Goal: Information Seeking & Learning: Learn about a topic

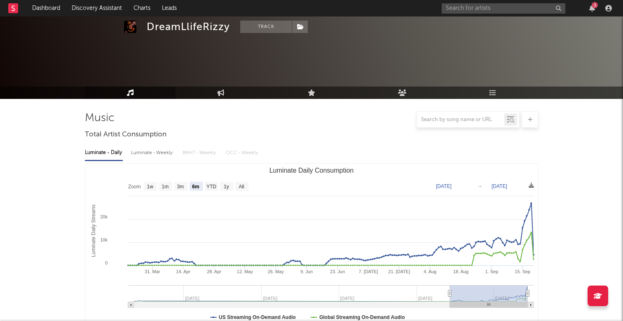
select select "6m"
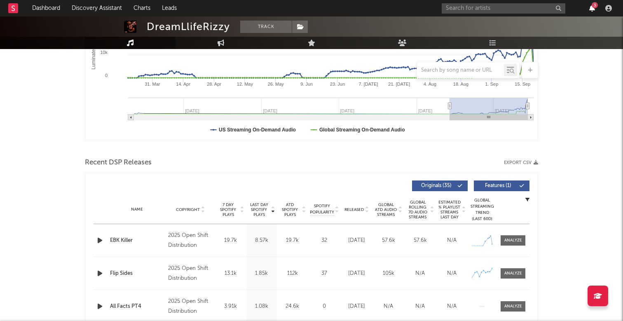
click at [593, 9] on icon "button" at bounding box center [593, 8] width 6 height 7
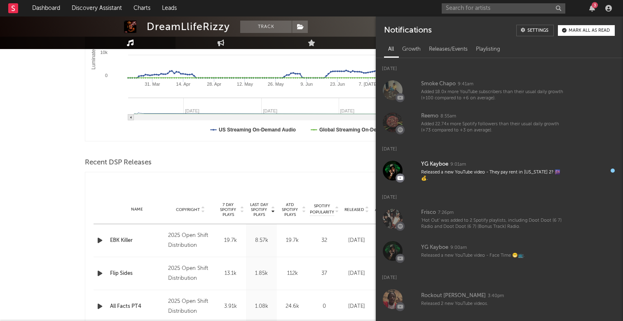
click at [372, 7] on nav "Dashboard Discovery Assistant Charts Leads 3" at bounding box center [311, 8] width 623 height 16
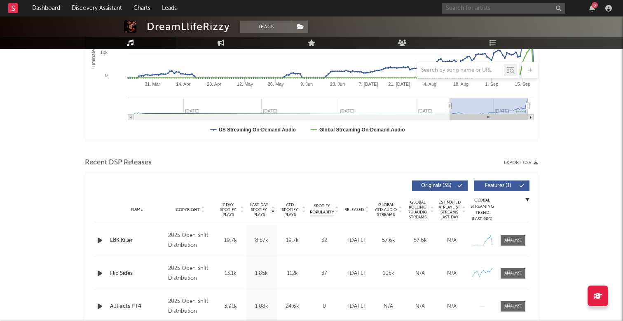
click at [485, 10] on input "text" at bounding box center [504, 8] width 124 height 10
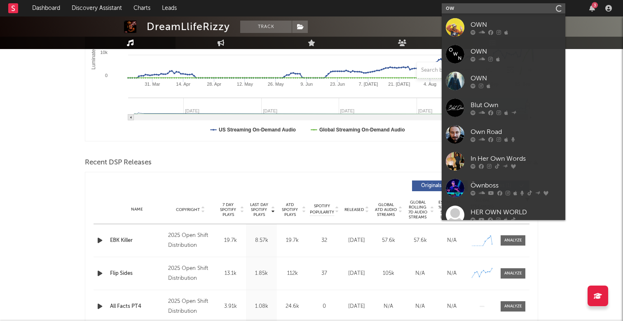
type input "o"
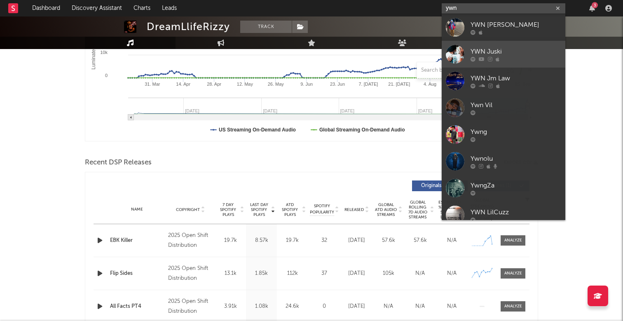
type input "ywn"
click at [502, 50] on div "YWN Juski" at bounding box center [516, 52] width 91 height 10
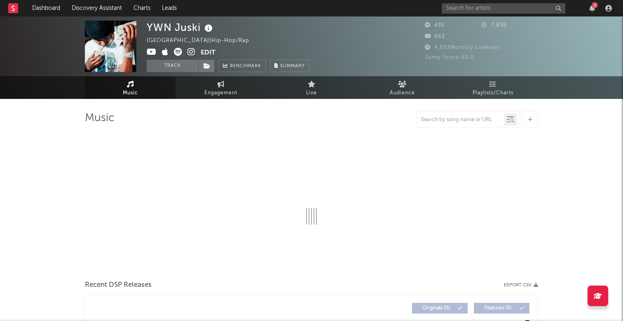
select select "6m"
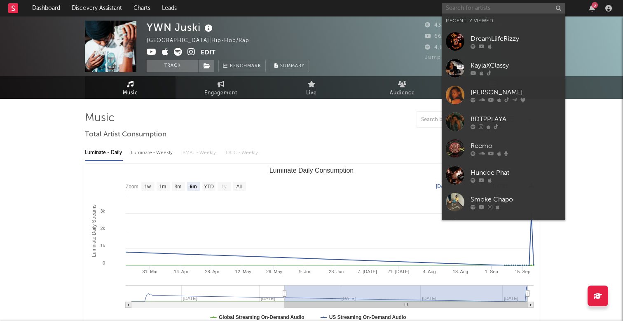
click at [512, 12] on input "text" at bounding box center [504, 8] width 124 height 10
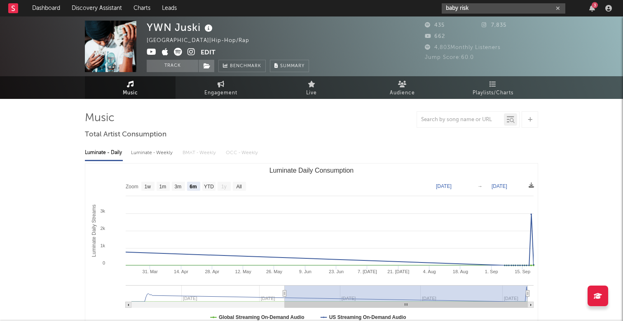
click at [461, 5] on input "baby risk" at bounding box center [504, 8] width 124 height 10
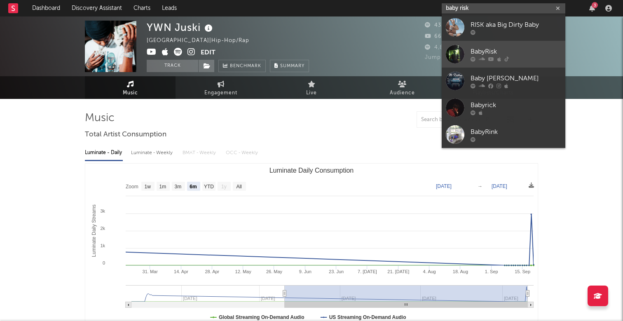
type input "baby risk"
click at [499, 46] on link "BabyRisk" at bounding box center [504, 54] width 124 height 27
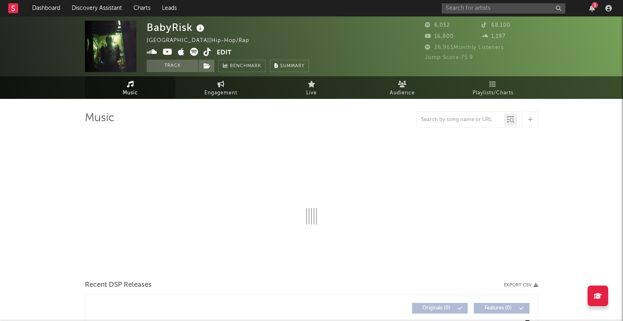
select select "6m"
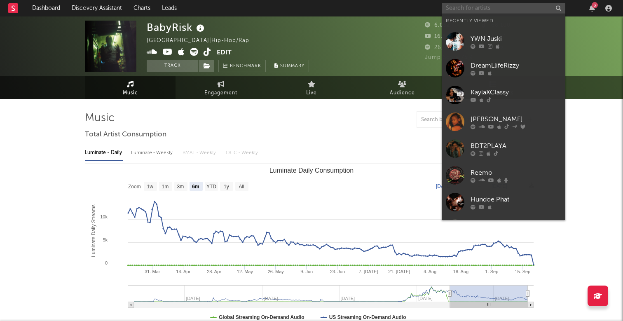
click at [483, 4] on input "text" at bounding box center [504, 8] width 124 height 10
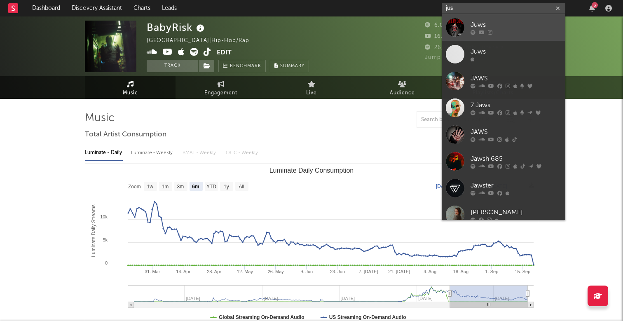
type input "jus"
drag, startPoint x: 466, startPoint y: 16, endPoint x: 506, endPoint y: 30, distance: 42.9
click at [506, 30] on div at bounding box center [516, 32] width 91 height 5
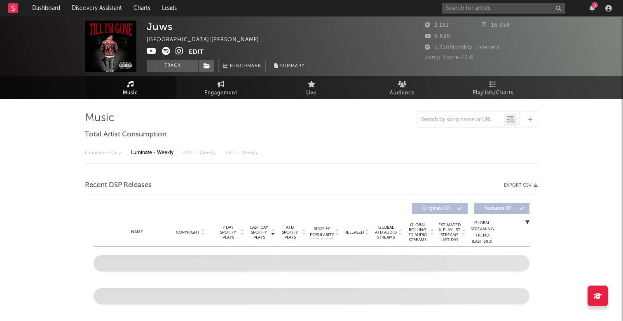
select select "1w"
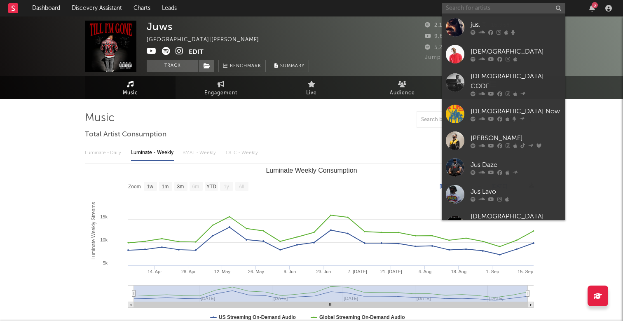
click at [473, 9] on input "text" at bounding box center [504, 8] width 124 height 10
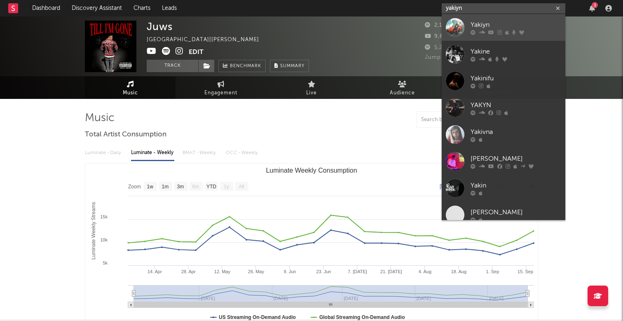
type input "yakiyn"
click at [525, 25] on div "Yakiyn" at bounding box center [516, 25] width 91 height 10
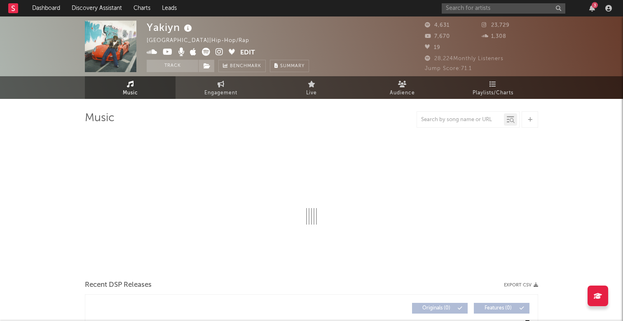
select select "6m"
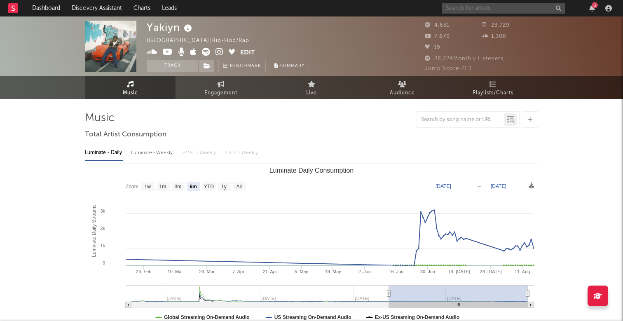
click at [451, 7] on input "text" at bounding box center [504, 8] width 124 height 10
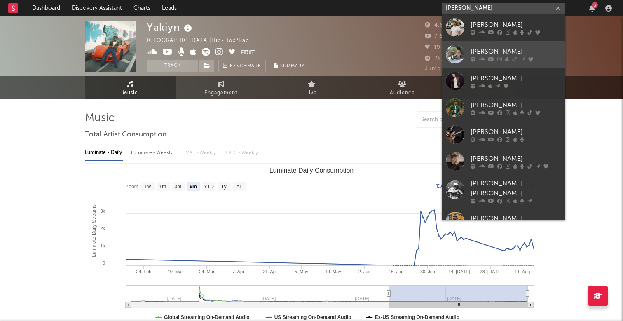
type input "[PERSON_NAME]"
click at [471, 48] on div "[PERSON_NAME]" at bounding box center [516, 52] width 91 height 10
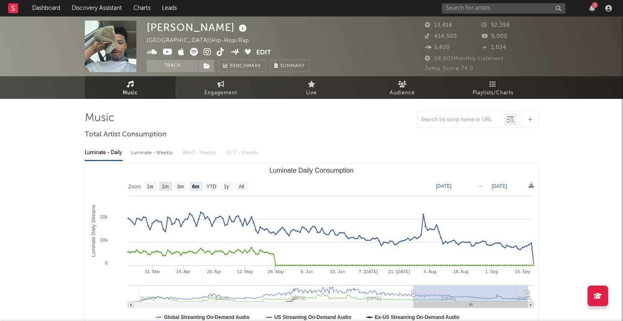
click at [166, 185] on text "1m" at bounding box center [165, 187] width 7 height 6
select select "1m"
type input "[DATE]"
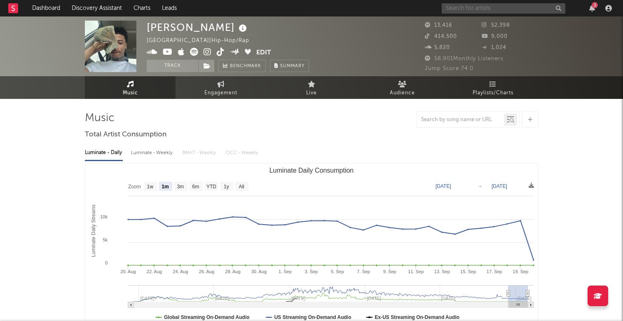
click at [513, 5] on input "text" at bounding box center [504, 8] width 124 height 10
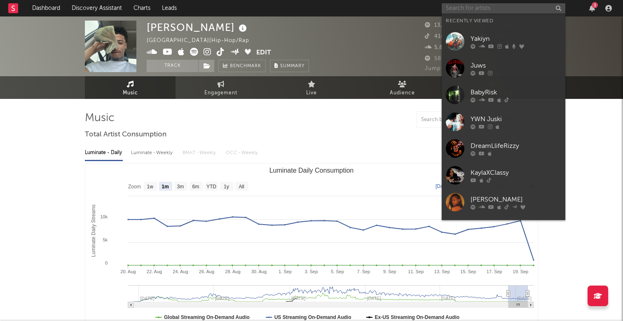
paste input "KO The Main Character"
type input "KO The Main Character"
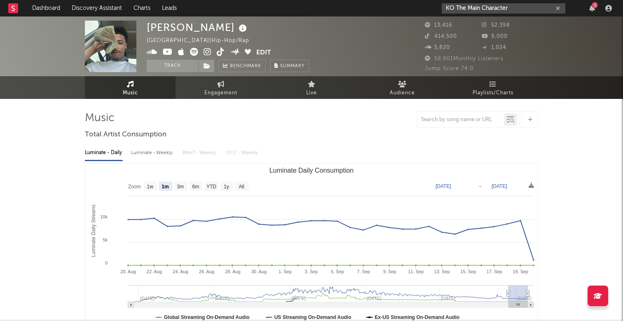
click at [560, 7] on icon "button" at bounding box center [558, 8] width 4 height 5
click at [594, 9] on icon "button" at bounding box center [593, 8] width 6 height 7
click at [386, 6] on nav "Dashboard Discovery Assistant Charts Leads 3" at bounding box center [311, 8] width 623 height 16
click at [517, 7] on input "text" at bounding box center [504, 8] width 124 height 10
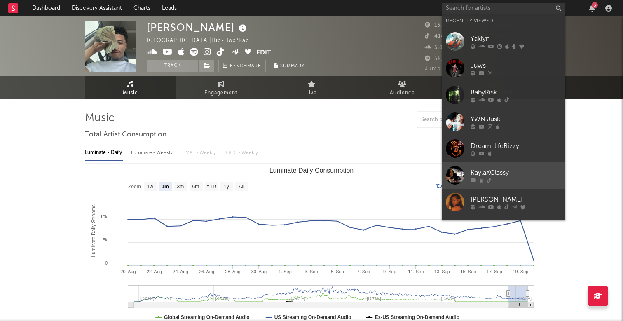
click at [494, 170] on div "KaylaXClassy" at bounding box center [516, 173] width 91 height 10
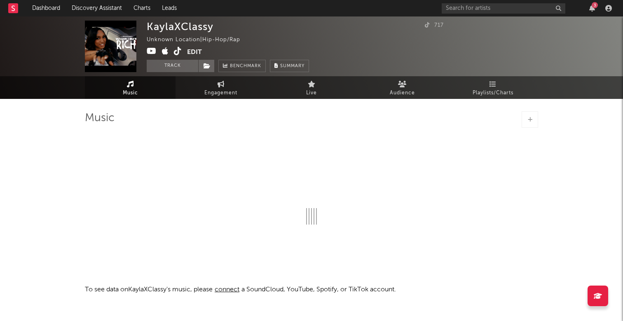
select select "1w"
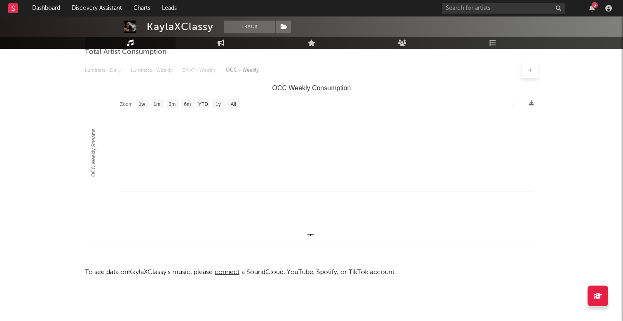
scroll to position [82, 0]
